Goal: Information Seeking & Learning: Learn about a topic

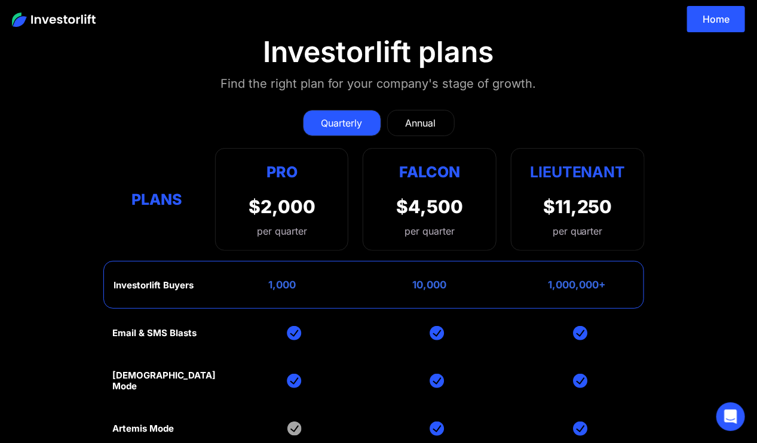
click at [419, 119] on div "Annual" at bounding box center [421, 123] width 30 height 14
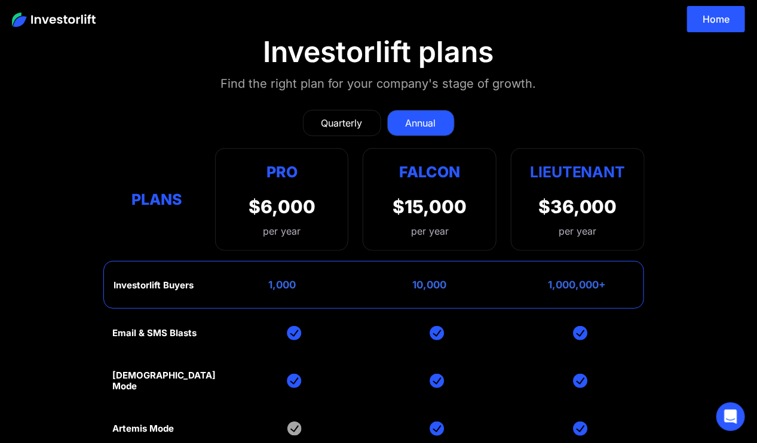
click at [342, 116] on div "Quarterly" at bounding box center [341, 123] width 41 height 14
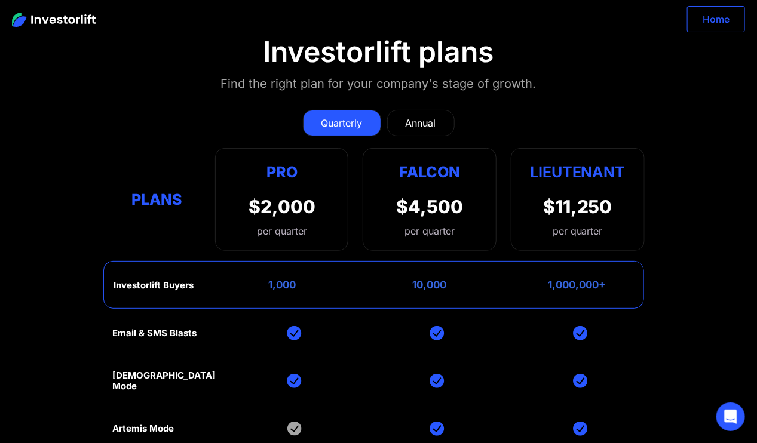
click at [713, 19] on link "Home" at bounding box center [716, 19] width 58 height 26
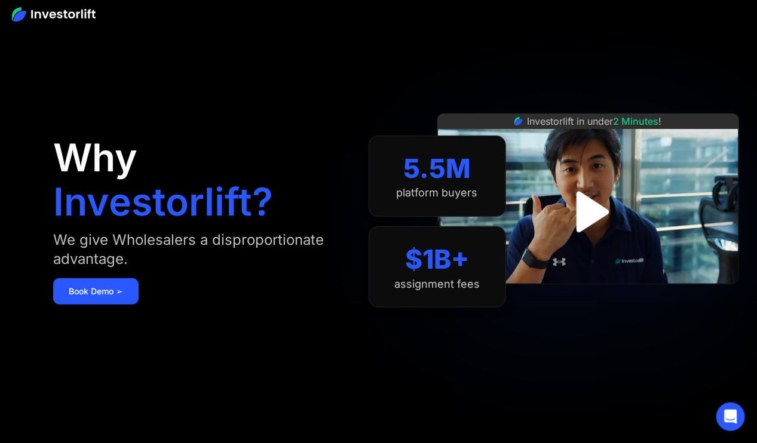
click at [591, 205] on img "open lightbox" at bounding box center [588, 212] width 74 height 74
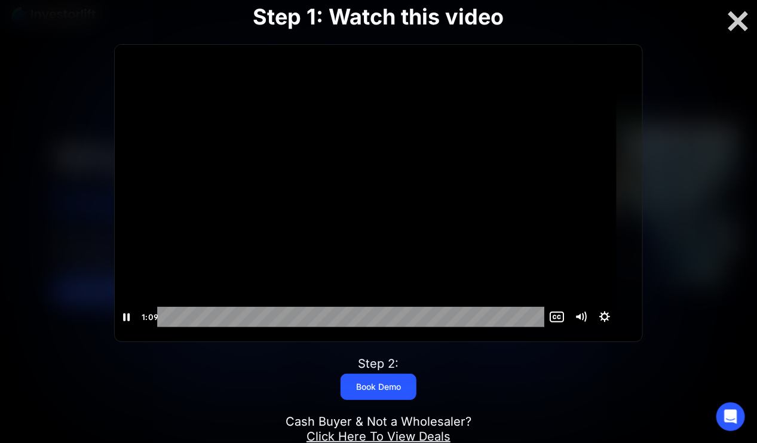
click at [454, 167] on div at bounding box center [366, 186] width 502 height 282
